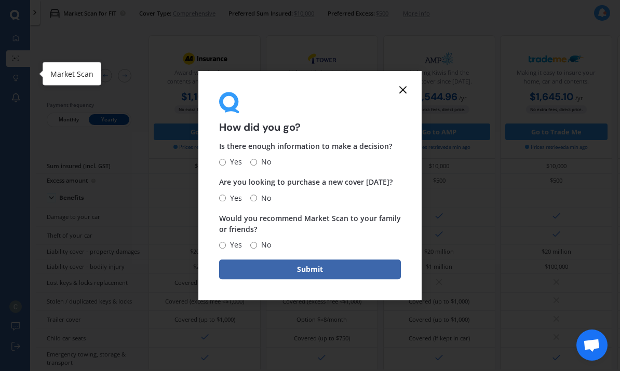
click at [406, 90] on icon at bounding box center [402, 90] width 12 height 12
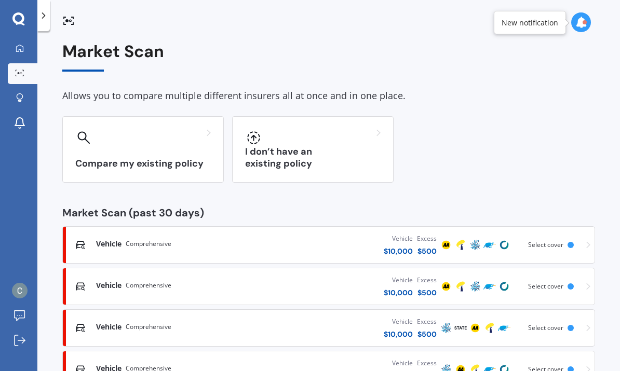
scroll to position [39, 0]
click at [556, 354] on div "Vehicle Comprehensive Vehicle $ 5,000 Excess $ 500 Scanned 6 hours ago Select c…" at bounding box center [328, 369] width 523 height 31
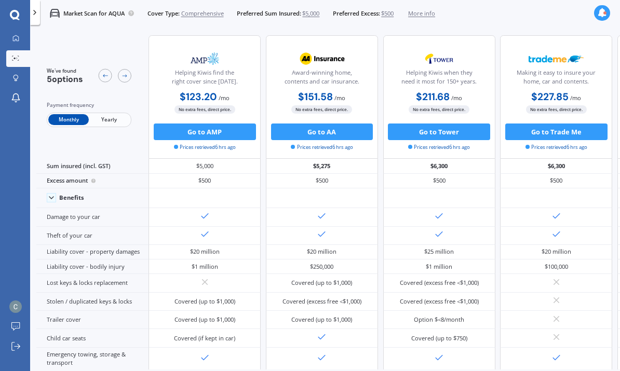
click at [104, 109] on div "Payment frequency" at bounding box center [89, 105] width 85 height 8
click at [107, 121] on span "Yearly" at bounding box center [109, 119] width 40 height 11
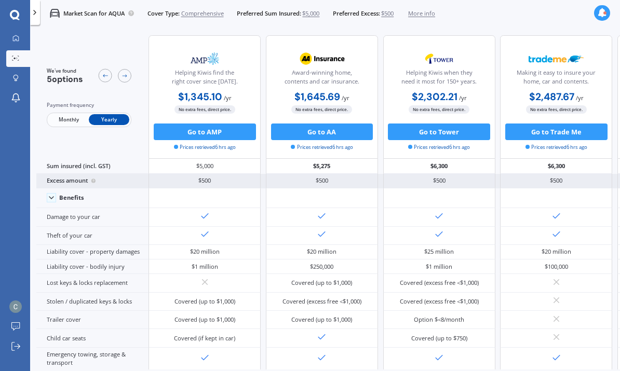
click at [71, 185] on div "Excess amount" at bounding box center [92, 181] width 112 height 15
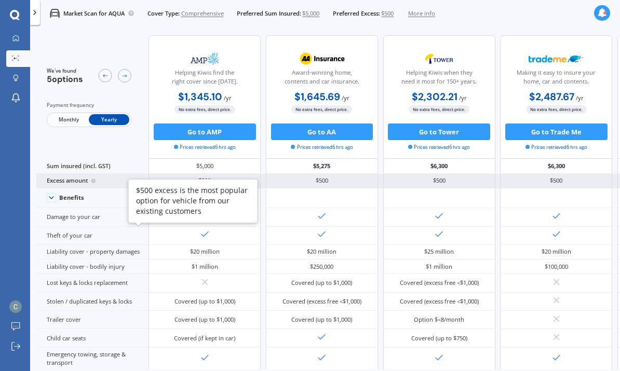
click at [96, 183] on icon at bounding box center [93, 180] width 5 height 7
click at [62, 182] on div "Excess amount" at bounding box center [92, 181] width 112 height 15
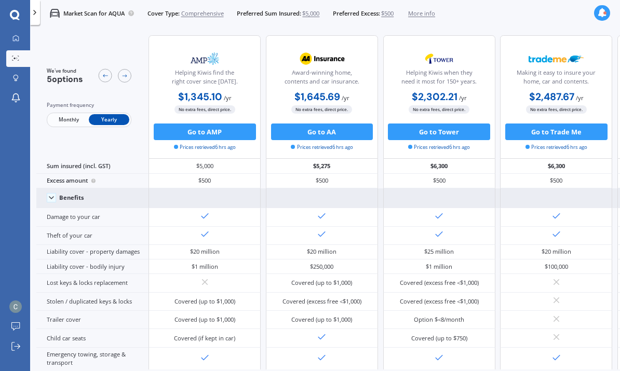
click at [49, 202] on icon at bounding box center [51, 198] width 8 height 8
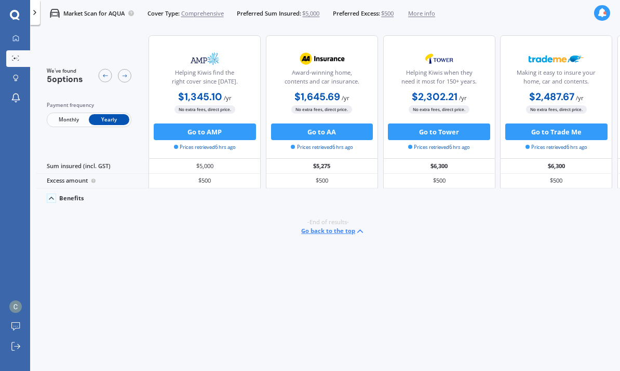
click at [52, 202] on icon at bounding box center [51, 198] width 8 height 8
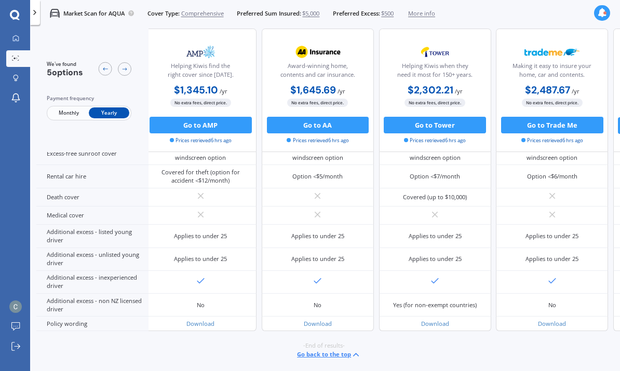
scroll to position [536, 6]
click at [13, 38] on icon at bounding box center [15, 38] width 7 height 7
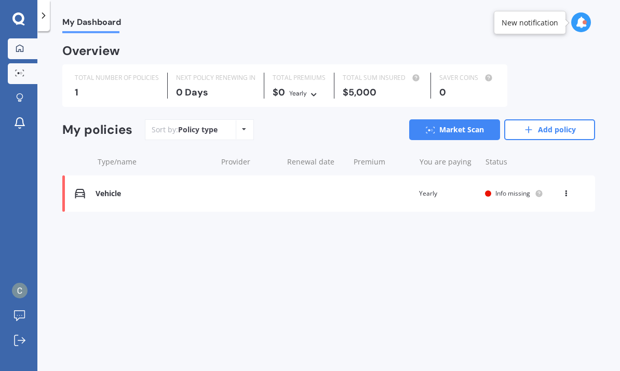
click at [17, 71] on icon at bounding box center [19, 73] width 9 height 7
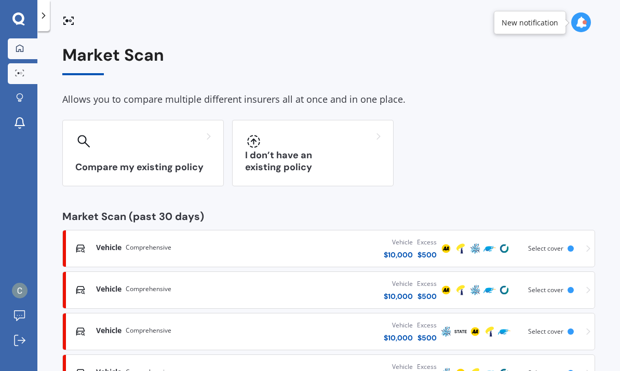
click at [16, 44] on icon at bounding box center [20, 48] width 8 height 8
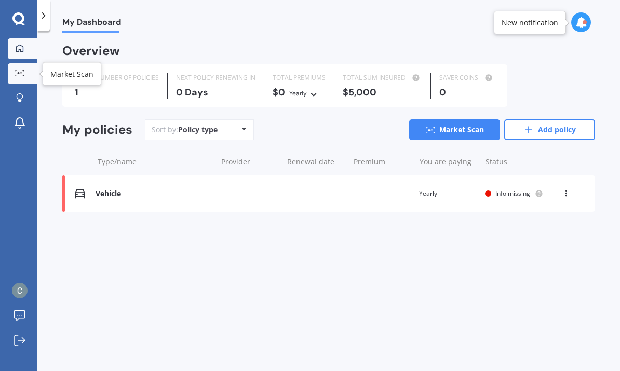
click at [19, 76] on div at bounding box center [20, 74] width 16 height 8
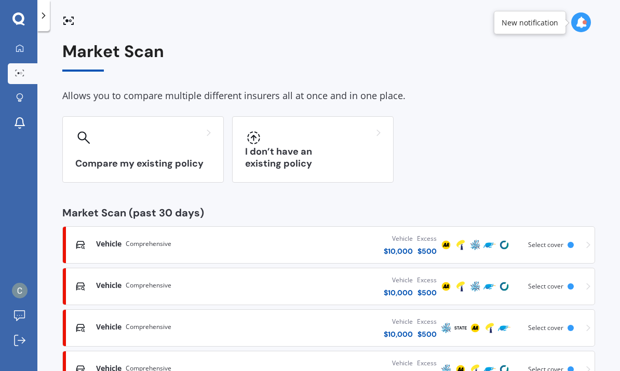
scroll to position [39, 0]
click at [562, 324] on div "Select cover" at bounding box center [547, 327] width 39 height 7
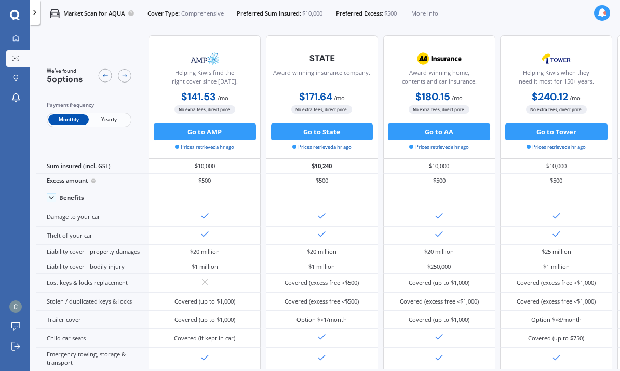
click at [106, 117] on span "Yearly" at bounding box center [109, 119] width 40 height 11
click at [62, 125] on span "Monthly" at bounding box center [68, 119] width 40 height 11
click at [21, 56] on div at bounding box center [15, 59] width 12 height 7
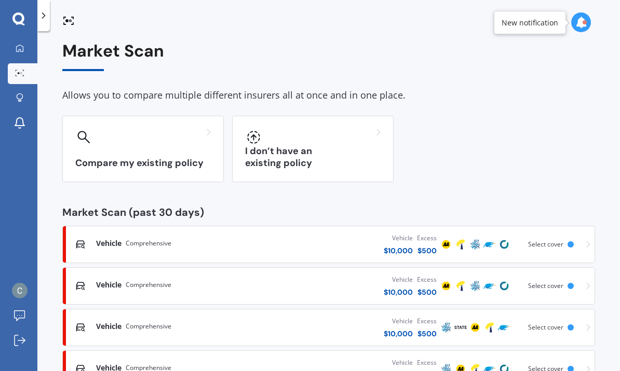
scroll to position [4, 0]
click at [99, 240] on span "Vehicle" at bounding box center [108, 244] width 25 height 10
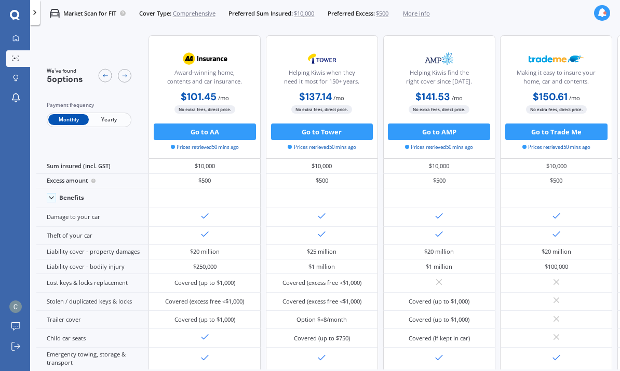
click at [105, 125] on span "Yearly" at bounding box center [109, 119] width 40 height 11
click at [314, 13] on span "$10,000" at bounding box center [304, 13] width 20 height 8
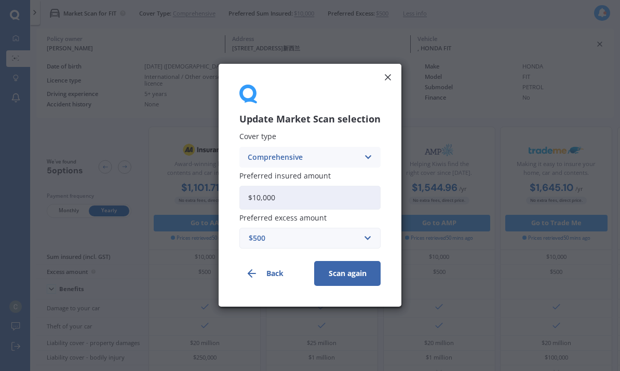
click at [354, 192] on input "$10,000" at bounding box center [309, 198] width 141 height 24
type input "$1"
type input "$5,000"
click at [354, 274] on button "Scan again" at bounding box center [347, 274] width 66 height 25
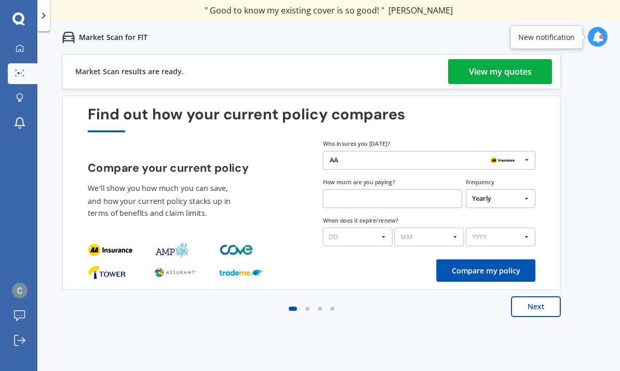
click at [528, 77] on div "View my quotes" at bounding box center [500, 71] width 63 height 25
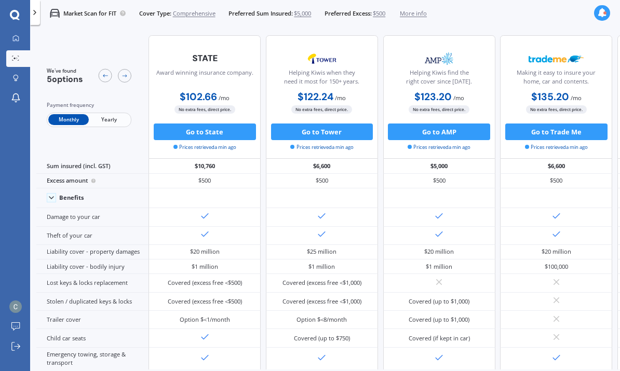
click at [115, 123] on span "Yearly" at bounding box center [109, 119] width 40 height 11
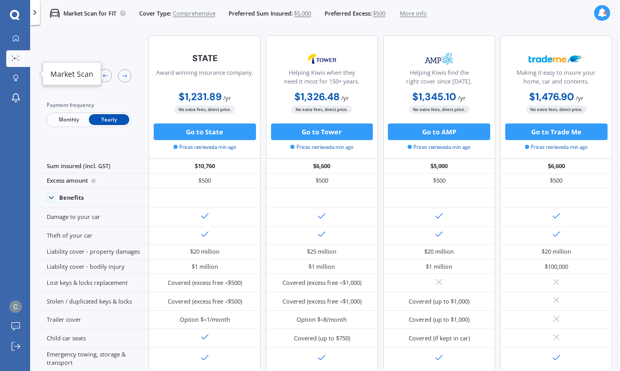
click at [21, 63] on link "Market Scan" at bounding box center [18, 58] width 24 height 17
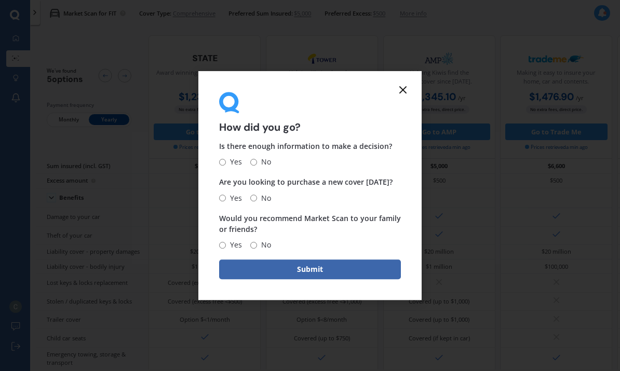
click at [405, 92] on icon at bounding box center [402, 90] width 12 height 12
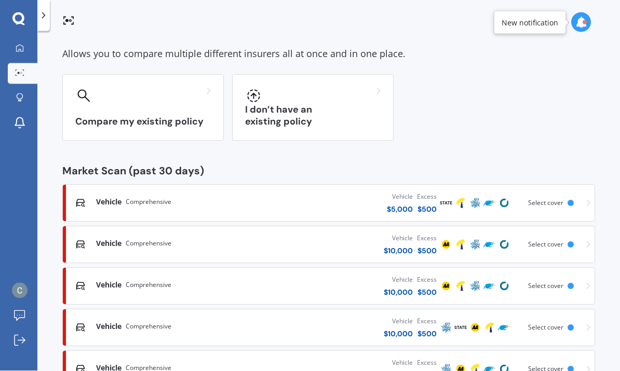
scroll to position [39, 0]
click at [568, 354] on div "Vehicle Comprehensive Vehicle $ 5,000 Excess $ 500 Scanned 6 hours ago Select c…" at bounding box center [328, 369] width 523 height 31
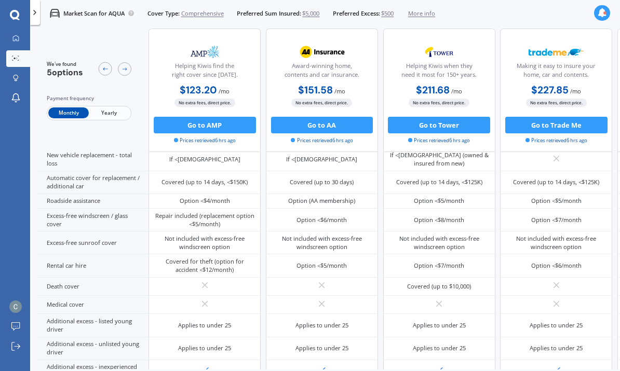
scroll to position [319, 0]
click at [110, 118] on span "Yearly" at bounding box center [109, 113] width 40 height 11
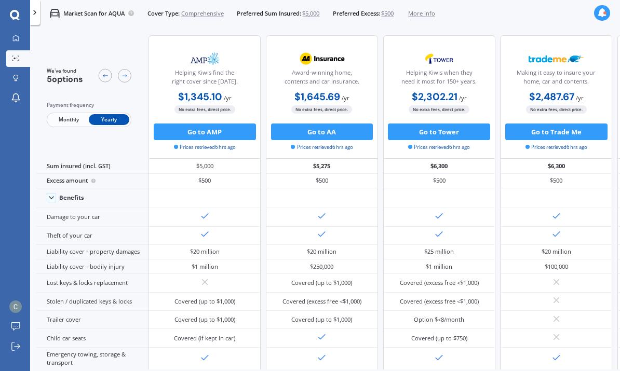
scroll to position [0, 0]
click at [16, 59] on circle at bounding box center [17, 59] width 2 height 2
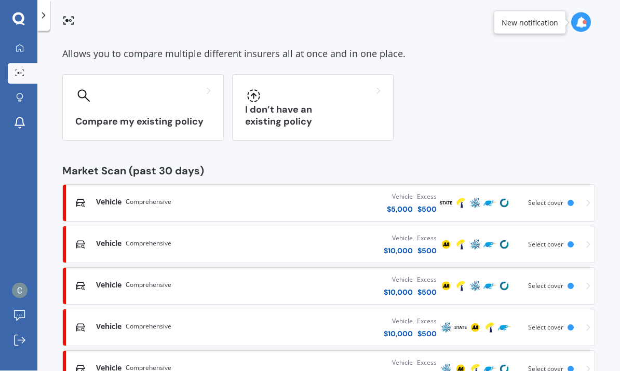
scroll to position [39, 0]
click at [219, 322] on div "Vehicle Comprehensive" at bounding box center [176, 327] width 161 height 10
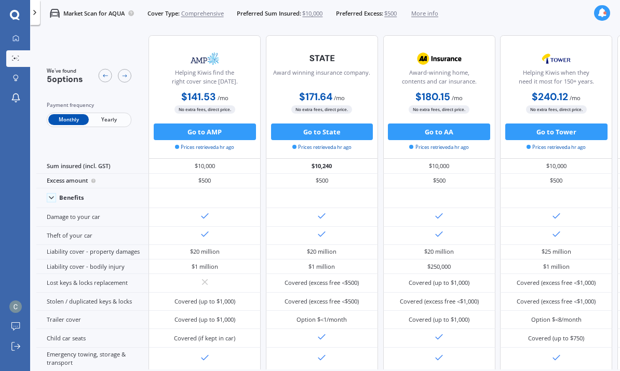
click at [111, 125] on span "Yearly" at bounding box center [109, 119] width 40 height 11
click at [15, 58] on circle at bounding box center [15, 59] width 2 height 2
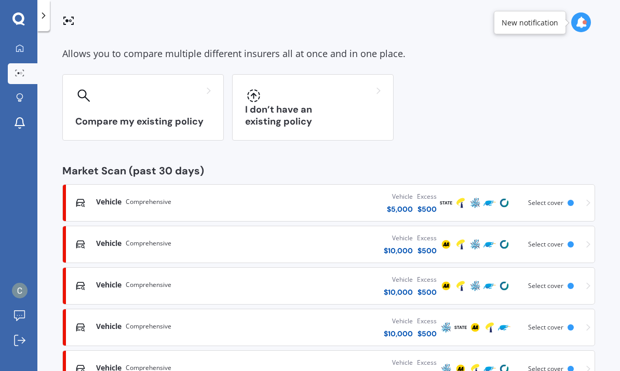
scroll to position [45, 0]
click at [219, 291] on div at bounding box center [176, 292] width 161 height 2
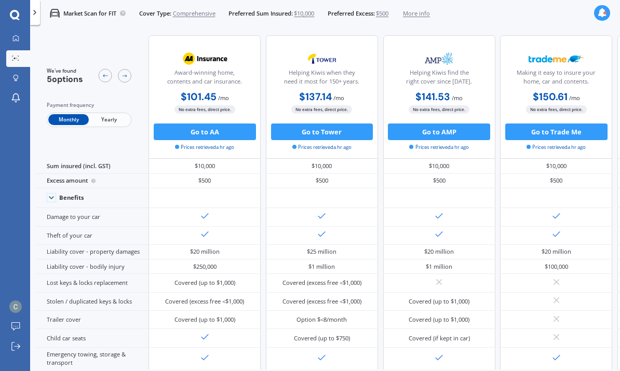
click at [115, 123] on span "Yearly" at bounding box center [109, 119] width 40 height 11
click at [16, 62] on div at bounding box center [15, 59] width 12 height 7
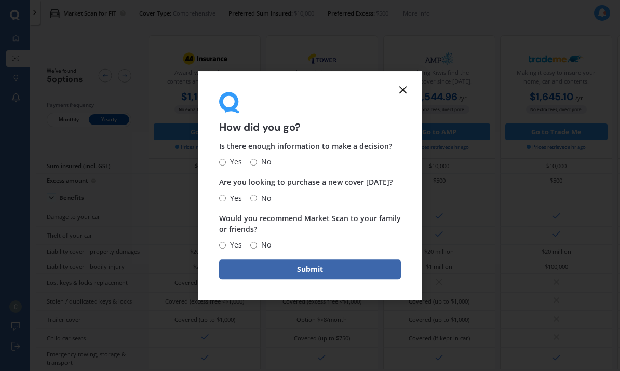
click at [398, 96] on icon at bounding box center [402, 90] width 12 height 12
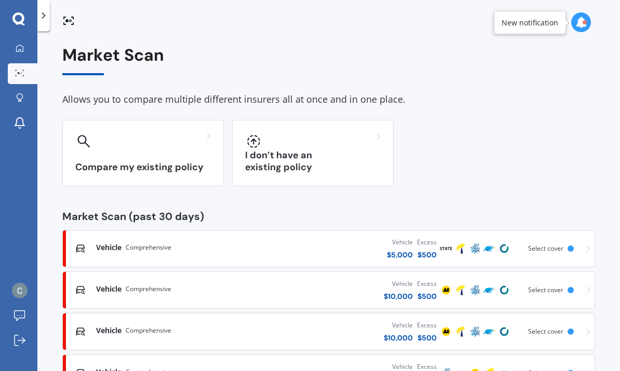
click at [175, 251] on div "Vehicle Comprehensive" at bounding box center [176, 247] width 161 height 10
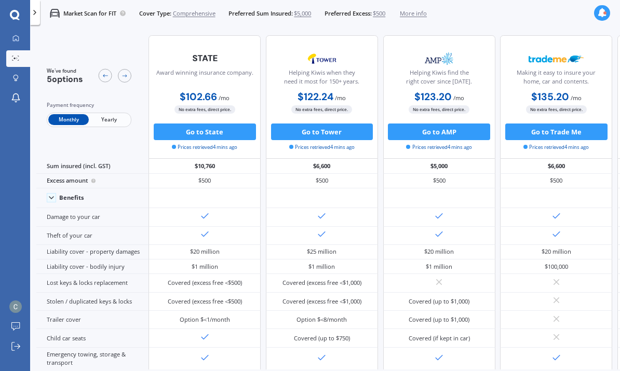
click at [116, 125] on span "Yearly" at bounding box center [109, 119] width 40 height 11
click at [13, 62] on div at bounding box center [15, 59] width 12 height 7
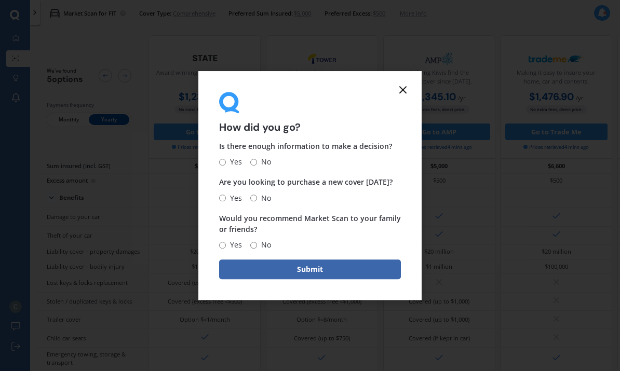
click at [400, 95] on icon at bounding box center [402, 90] width 12 height 12
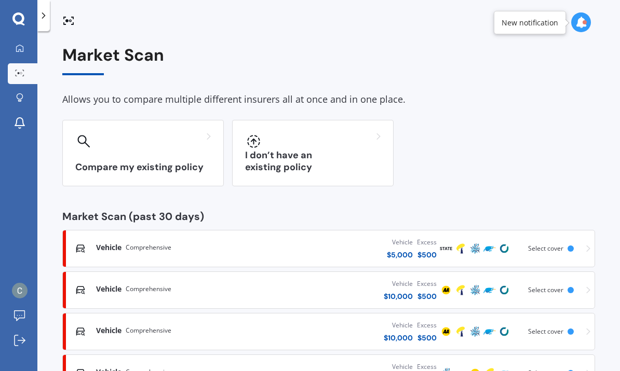
click at [179, 294] on div at bounding box center [176, 295] width 161 height 2
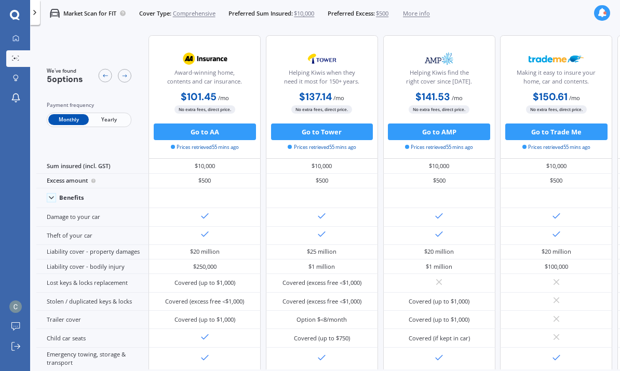
click at [117, 125] on span "Yearly" at bounding box center [109, 119] width 40 height 11
click at [15, 59] on circle at bounding box center [15, 59] width 2 height 2
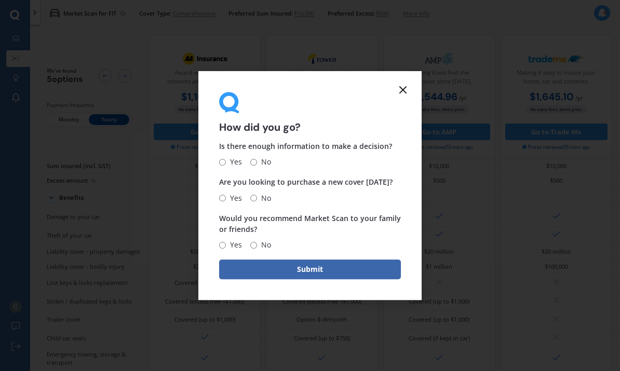
click at [399, 95] on icon at bounding box center [402, 90] width 12 height 12
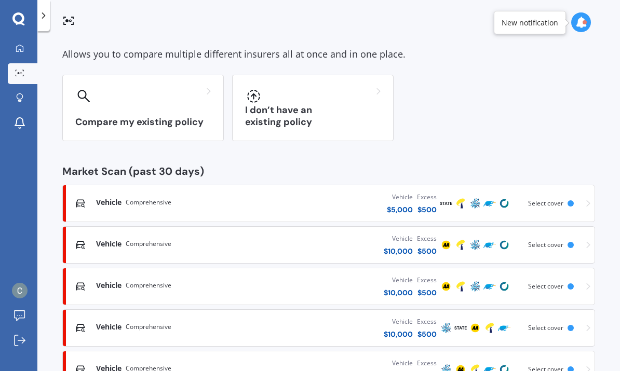
scroll to position [39, 0]
click at [182, 363] on div "Vehicle Comprehensive" at bounding box center [176, 368] width 161 height 10
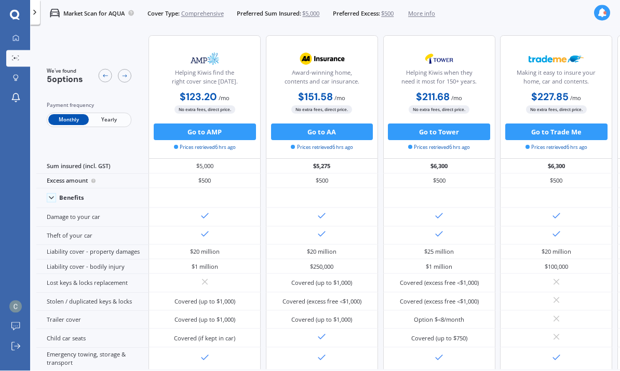
click at [113, 115] on span "Yearly" at bounding box center [109, 119] width 40 height 11
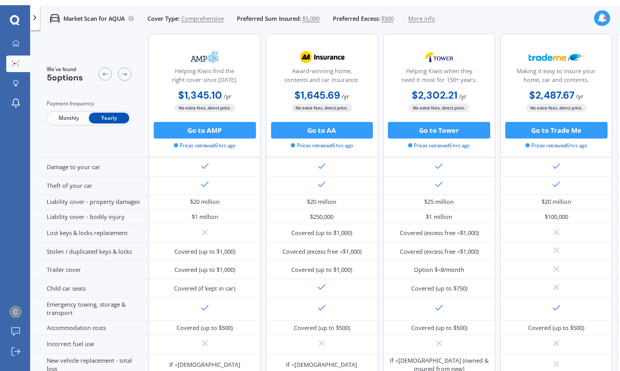
scroll to position [71, 0]
